Goal: Consume media (video, audio): Consume media (video, audio)

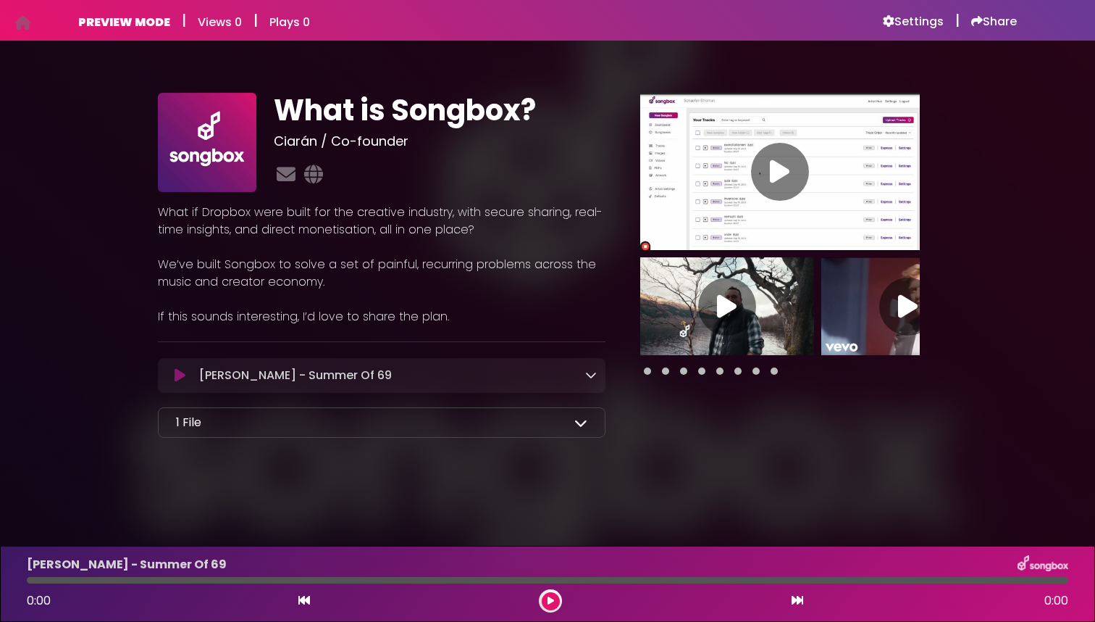
click at [592, 371] on icon at bounding box center [591, 375] width 12 height 12
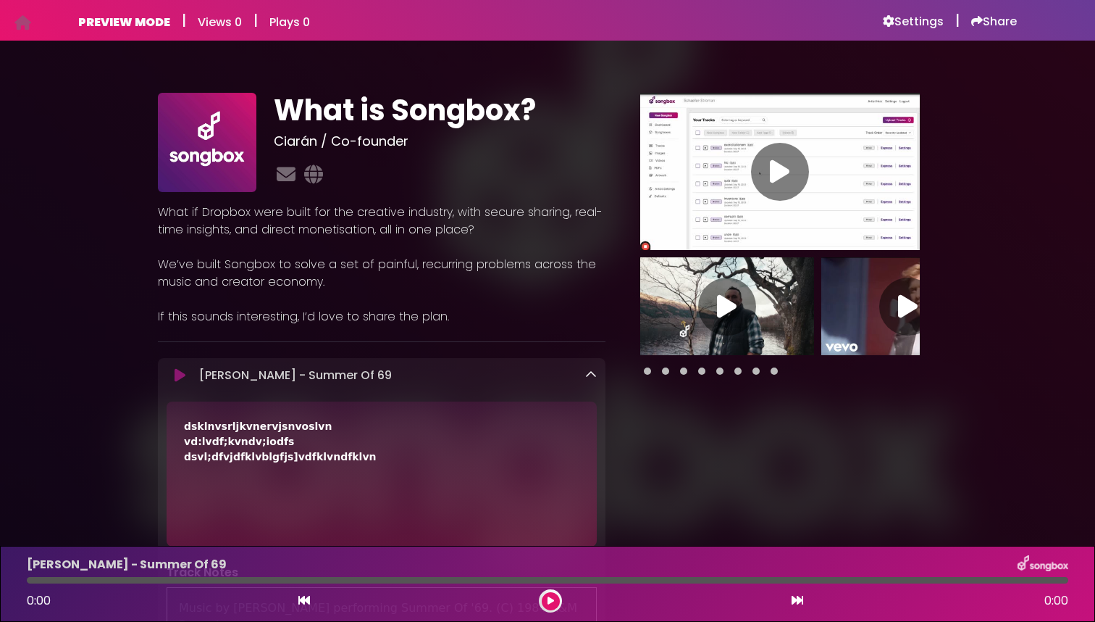
click at [592, 372] on icon at bounding box center [591, 375] width 12 height 12
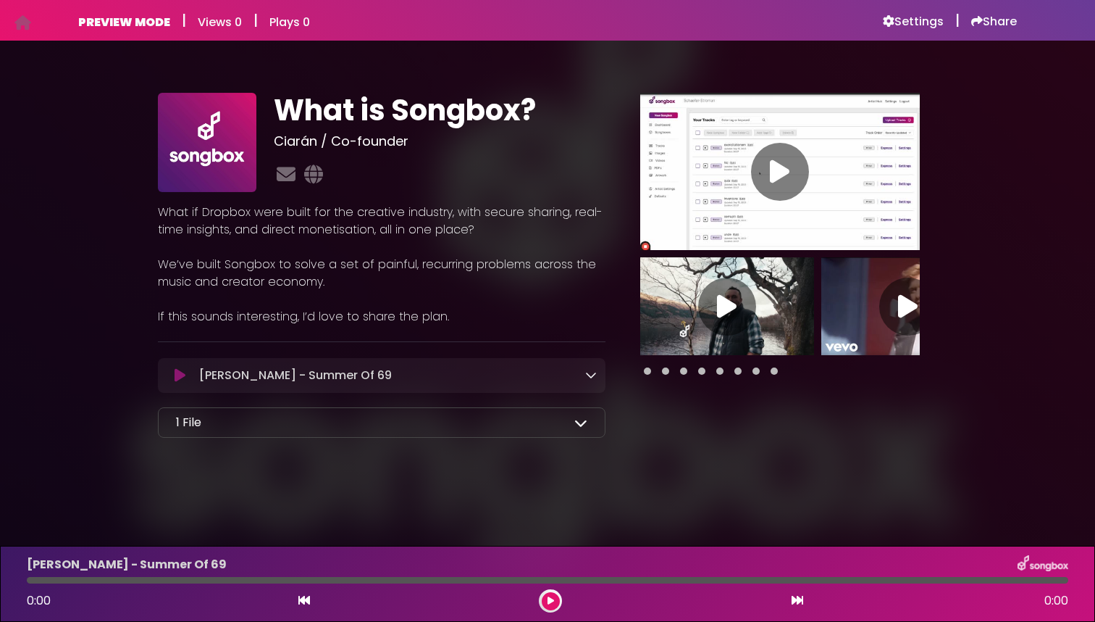
click at [583, 422] on icon at bounding box center [580, 422] width 13 height 13
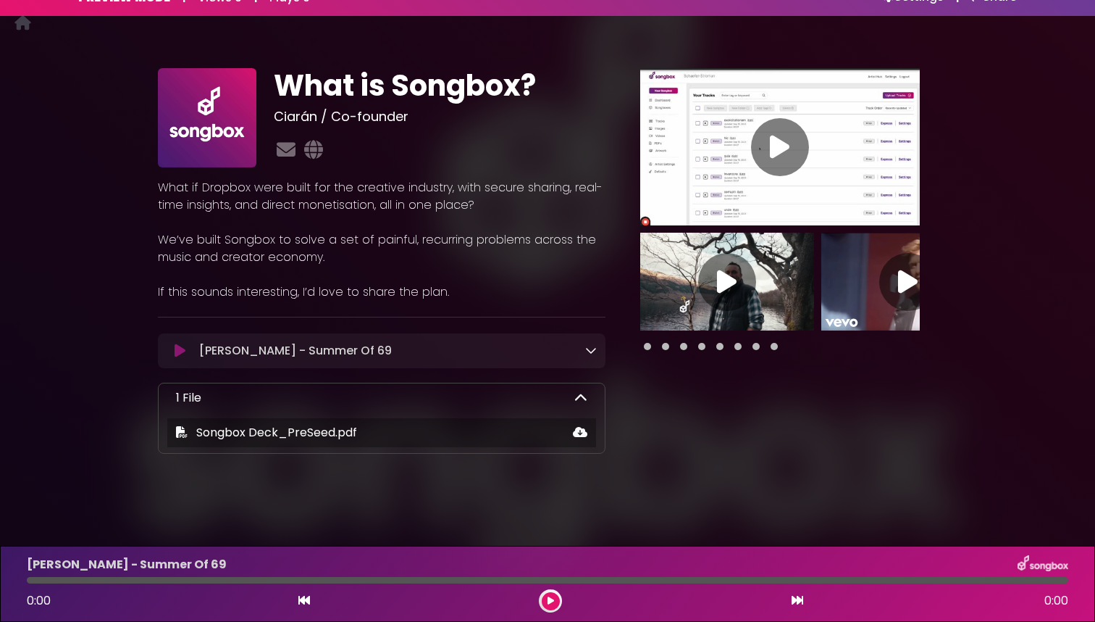
click at [573, 396] on div "1 File" at bounding box center [381, 397] width 411 height 17
click at [581, 398] on icon at bounding box center [580, 397] width 13 height 13
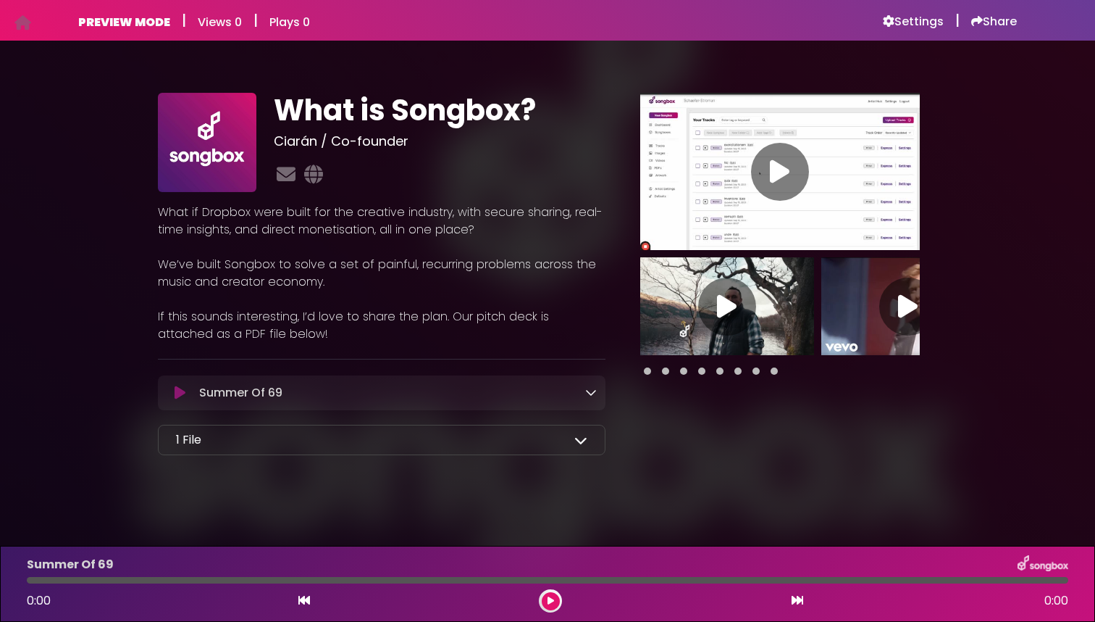
click at [593, 393] on icon at bounding box center [591, 392] width 12 height 12
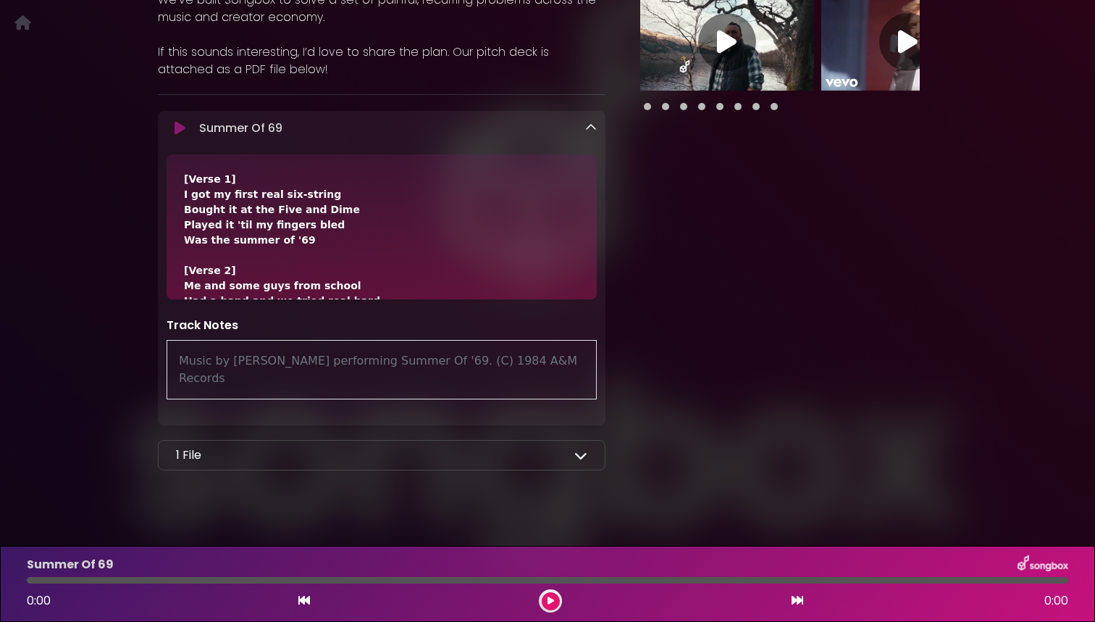
click at [692, 238] on div "Pause Play % buffered 00:00" at bounding box center [780, 152] width 332 height 649
click at [593, 127] on icon at bounding box center [591, 128] width 12 height 12
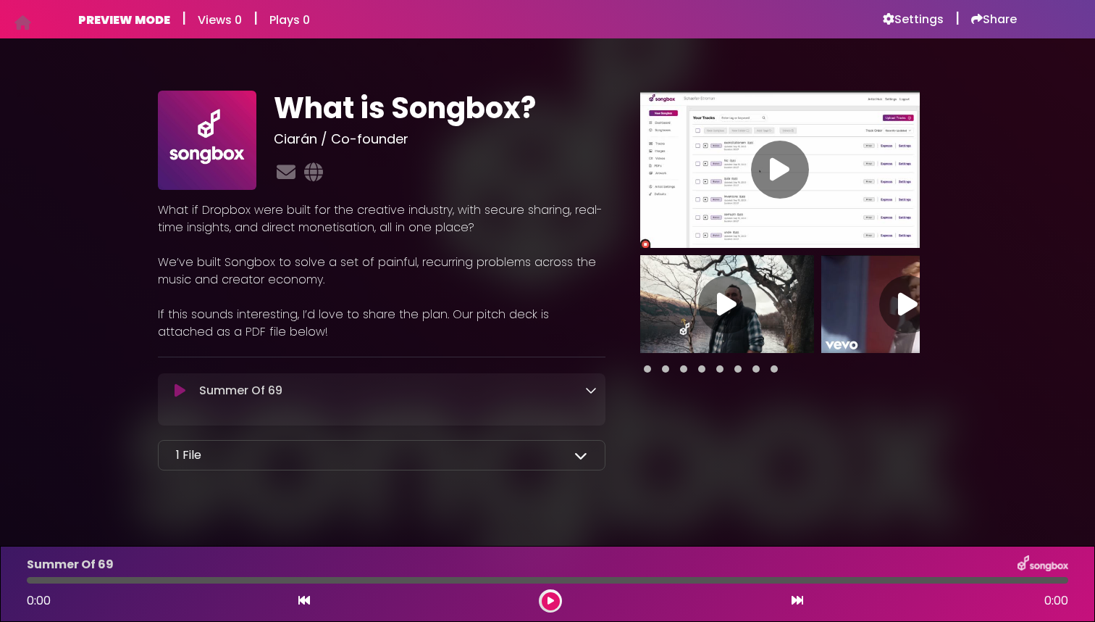
scroll to position [2, 0]
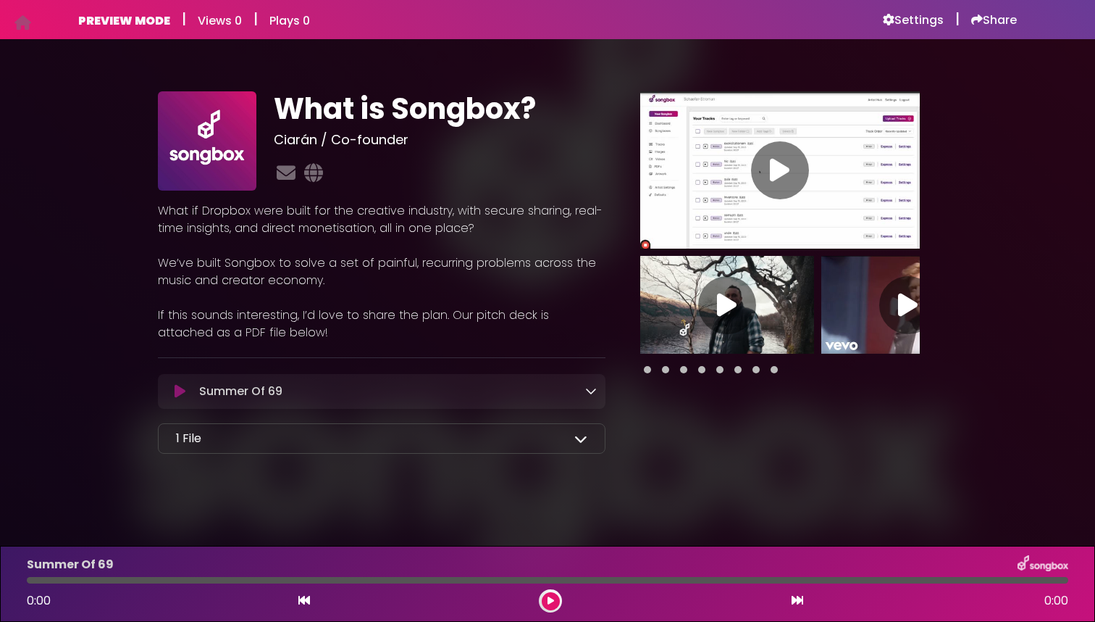
click at [554, 443] on div "1 File" at bounding box center [381, 438] width 411 height 17
click at [581, 440] on icon at bounding box center [580, 438] width 13 height 13
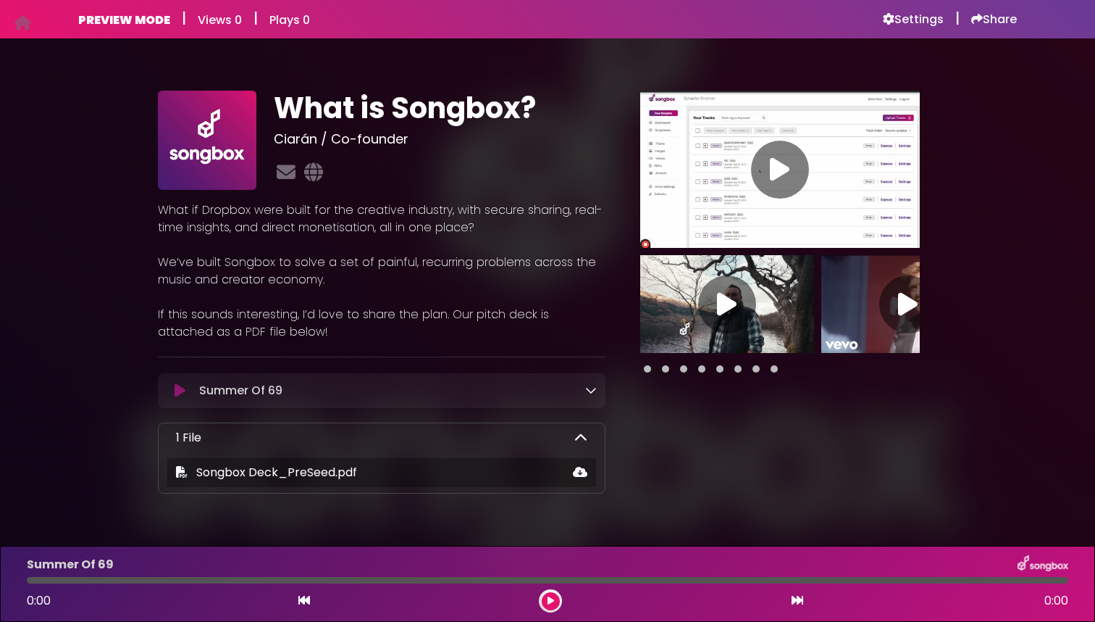
click at [581, 440] on icon at bounding box center [580, 437] width 13 height 13
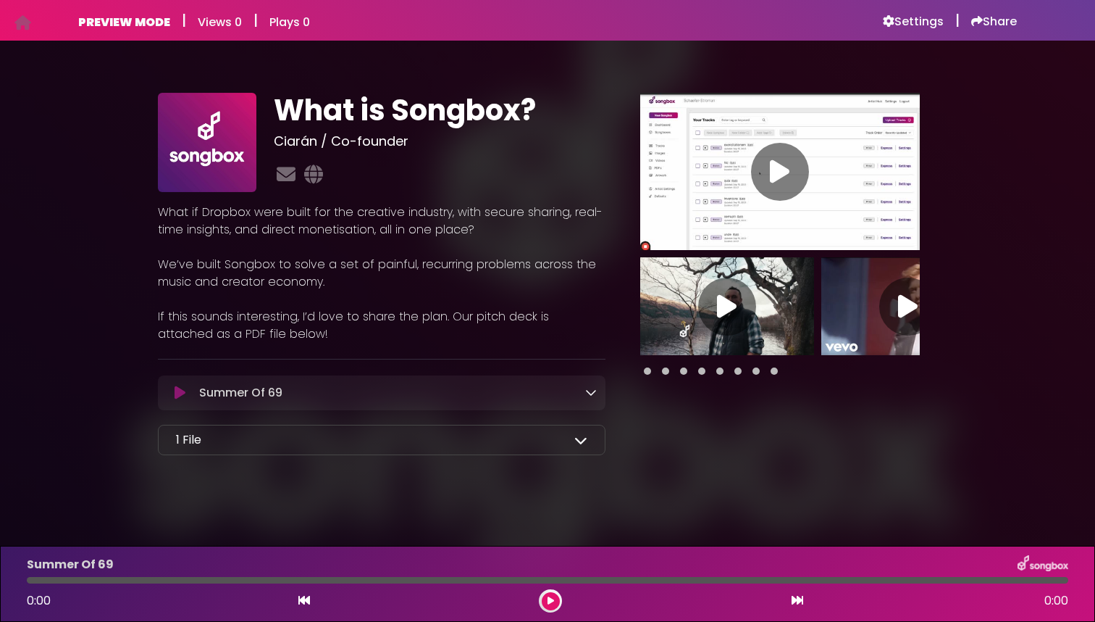
scroll to position [0, 0]
